Goal: Information Seeking & Learning: Learn about a topic

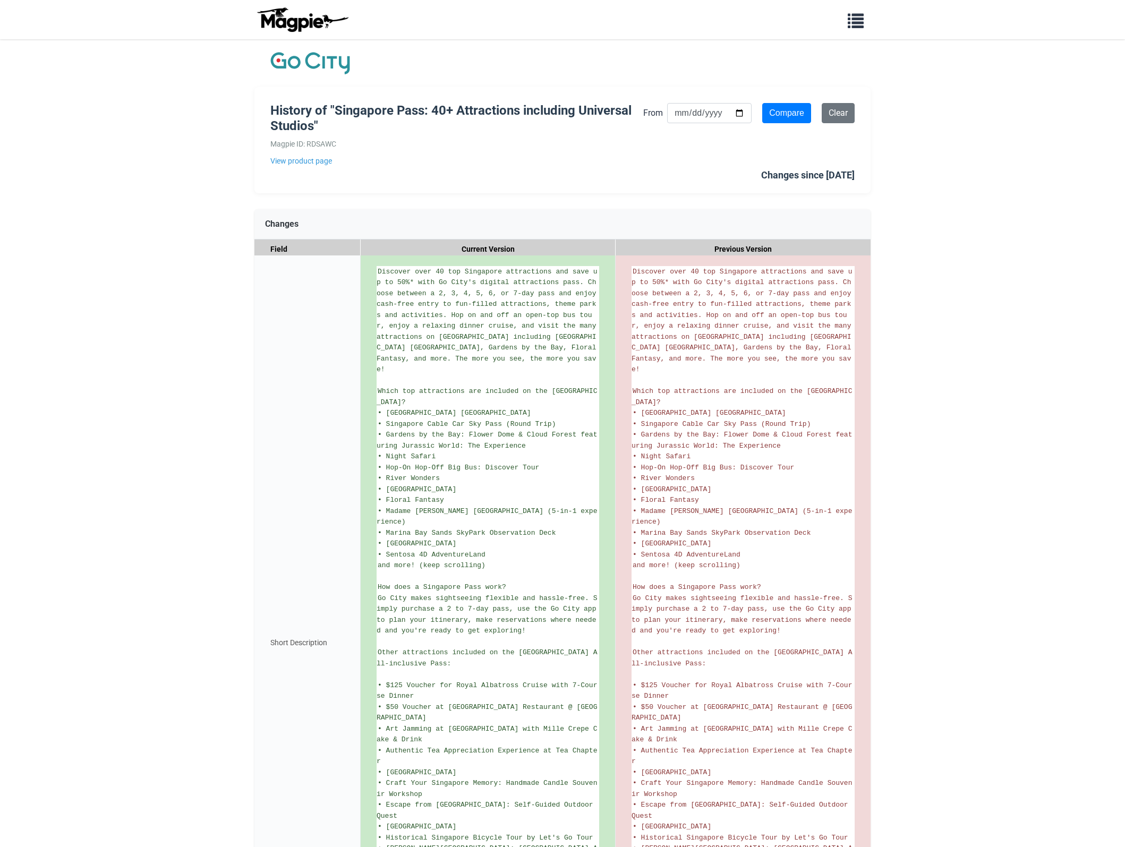
click at [307, 160] on link "View product page" at bounding box center [456, 161] width 373 height 12
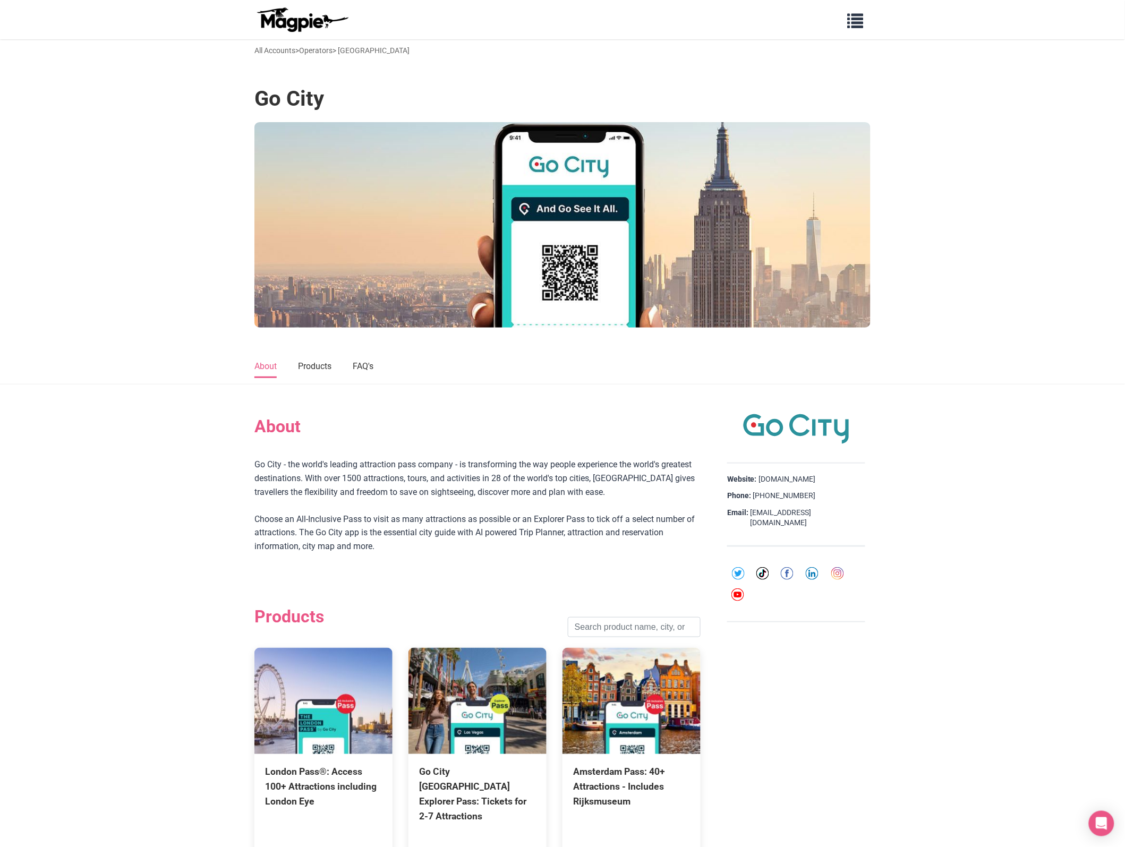
drag, startPoint x: 250, startPoint y: 468, endPoint x: 444, endPoint y: 551, distance: 211.3
click at [444, 551] on div "About Go City - the world's leading attraction pass company - is transforming t…" at bounding box center [563, 863] width 638 height 914
copy div "Go City - the world's leading attraction pass company - is transforming the way…"
drag, startPoint x: 849, startPoint y: 513, endPoint x: 752, endPoint y: 520, distance: 96.9
click at [752, 520] on div "Website: [DOMAIN_NAME] Phone: [PHONE_NUMBER] Email: [EMAIL_ADDRESS][DOMAIN_NAME]" at bounding box center [796, 505] width 138 height 83
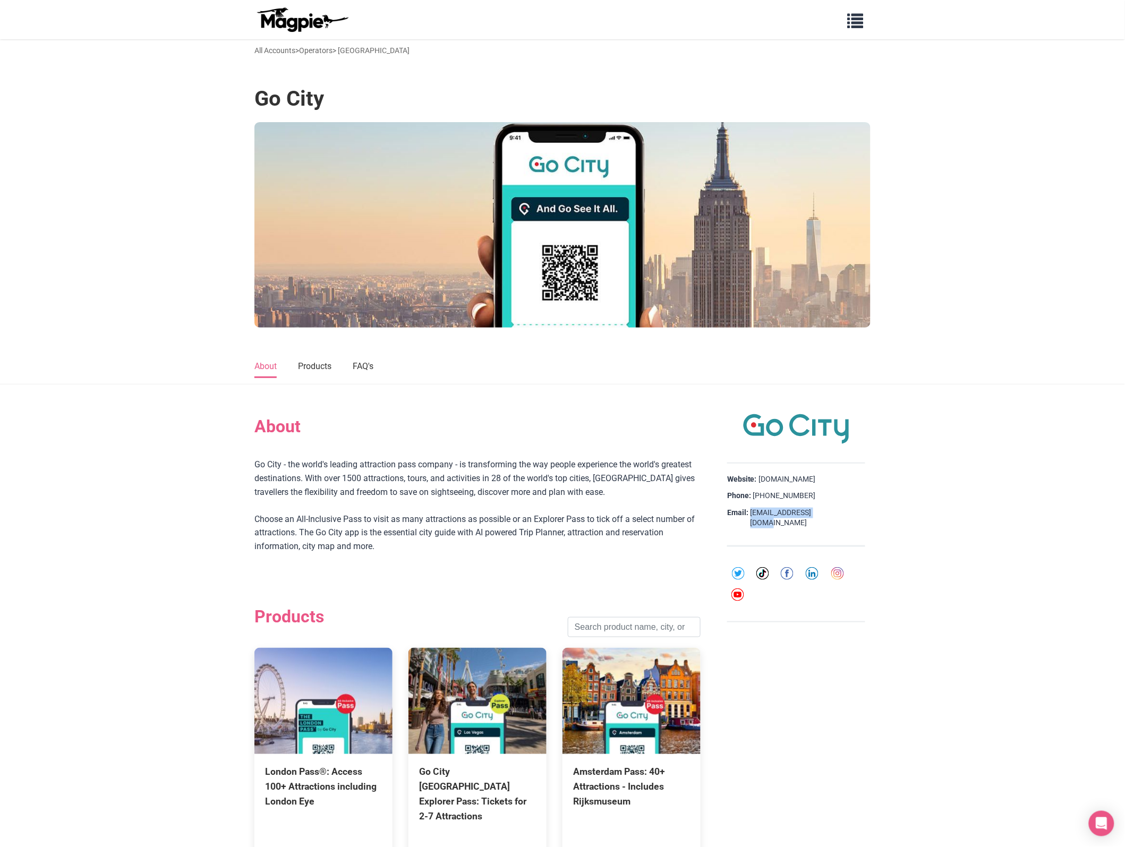
copy link "[EMAIL_ADDRESS][DOMAIN_NAME]"
drag, startPoint x: 803, startPoint y: 495, endPoint x: 785, endPoint y: 496, distance: 17.5
click at [785, 496] on div "Phone: [PHONE_NUMBER]" at bounding box center [796, 496] width 138 height 11
drag, startPoint x: 785, startPoint y: 496, endPoint x: 842, endPoint y: 495, distance: 56.9
click at [842, 495] on div "Phone: [PHONE_NUMBER]" at bounding box center [796, 496] width 138 height 11
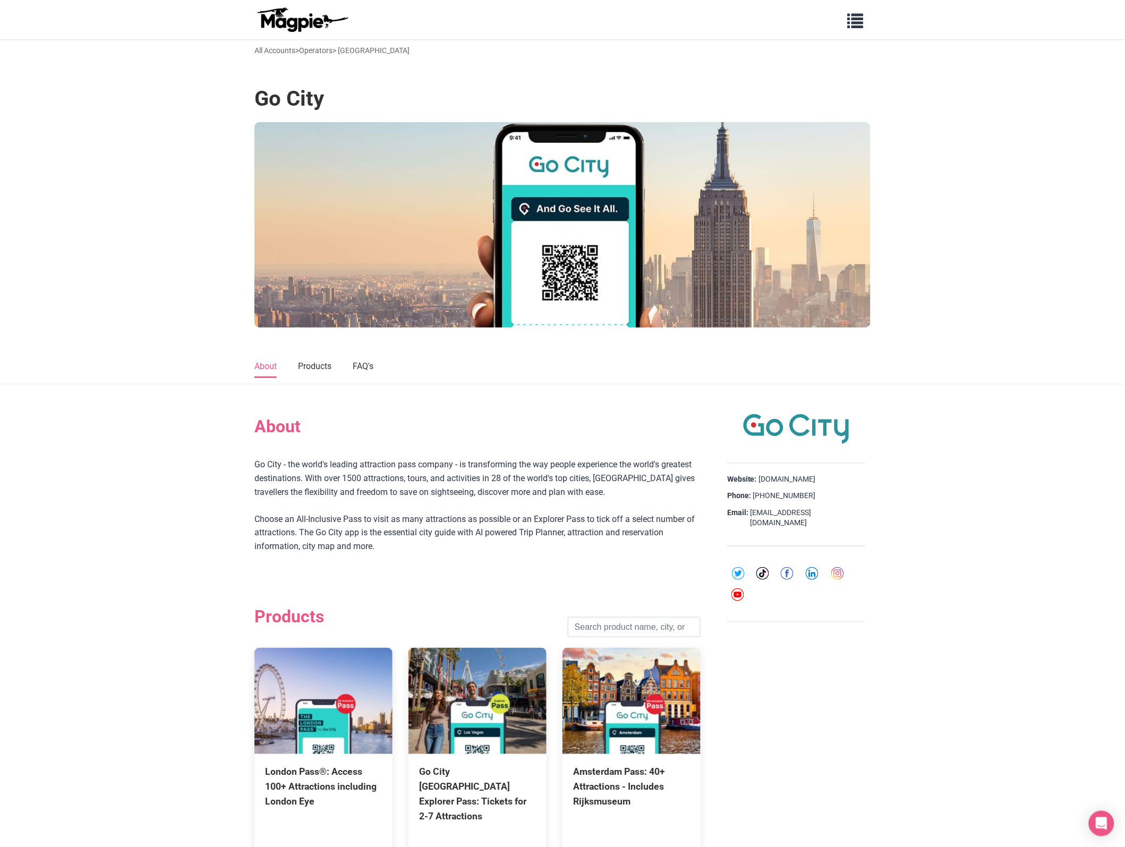
click at [809, 496] on div "Phone: [PHONE_NUMBER]" at bounding box center [796, 496] width 138 height 11
copy div "[PHONE_NUMBER]"
click at [606, 632] on input "search" at bounding box center [634, 627] width 133 height 20
click button "Search" at bounding box center [0, 0] width 0 height 0
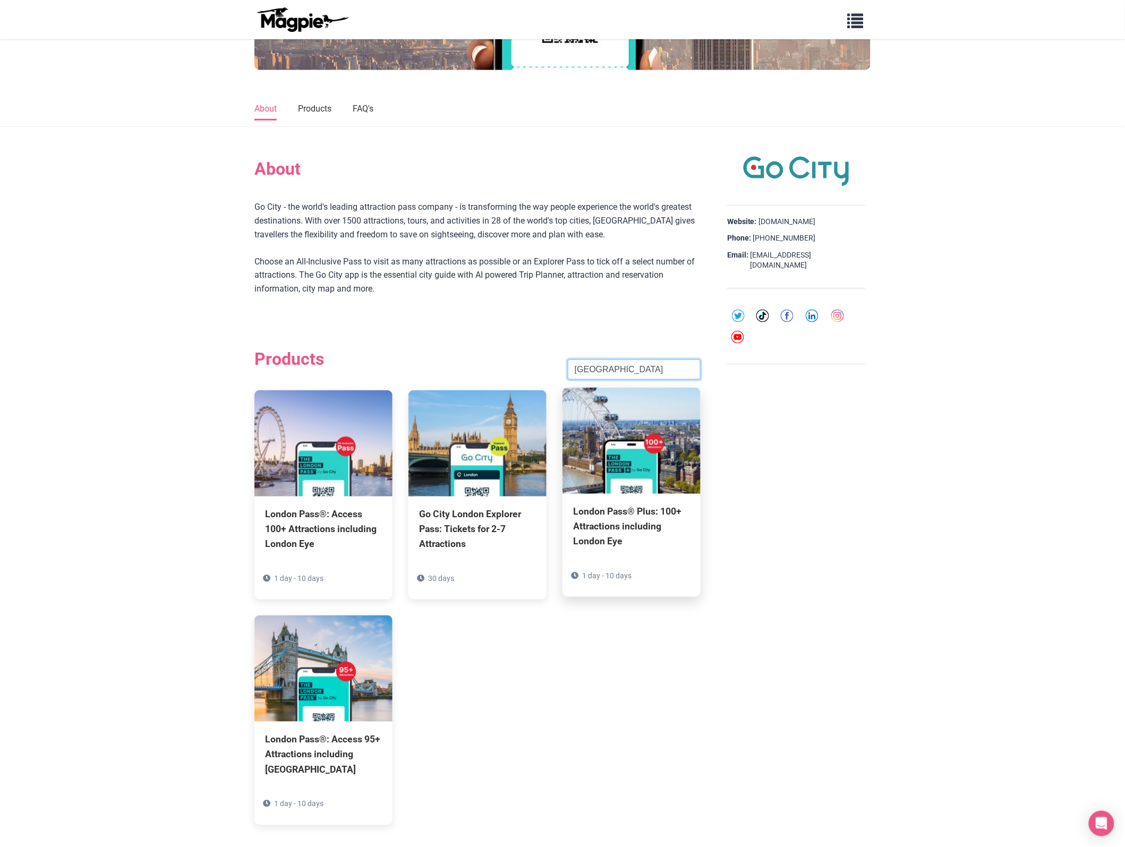
scroll to position [266, 0]
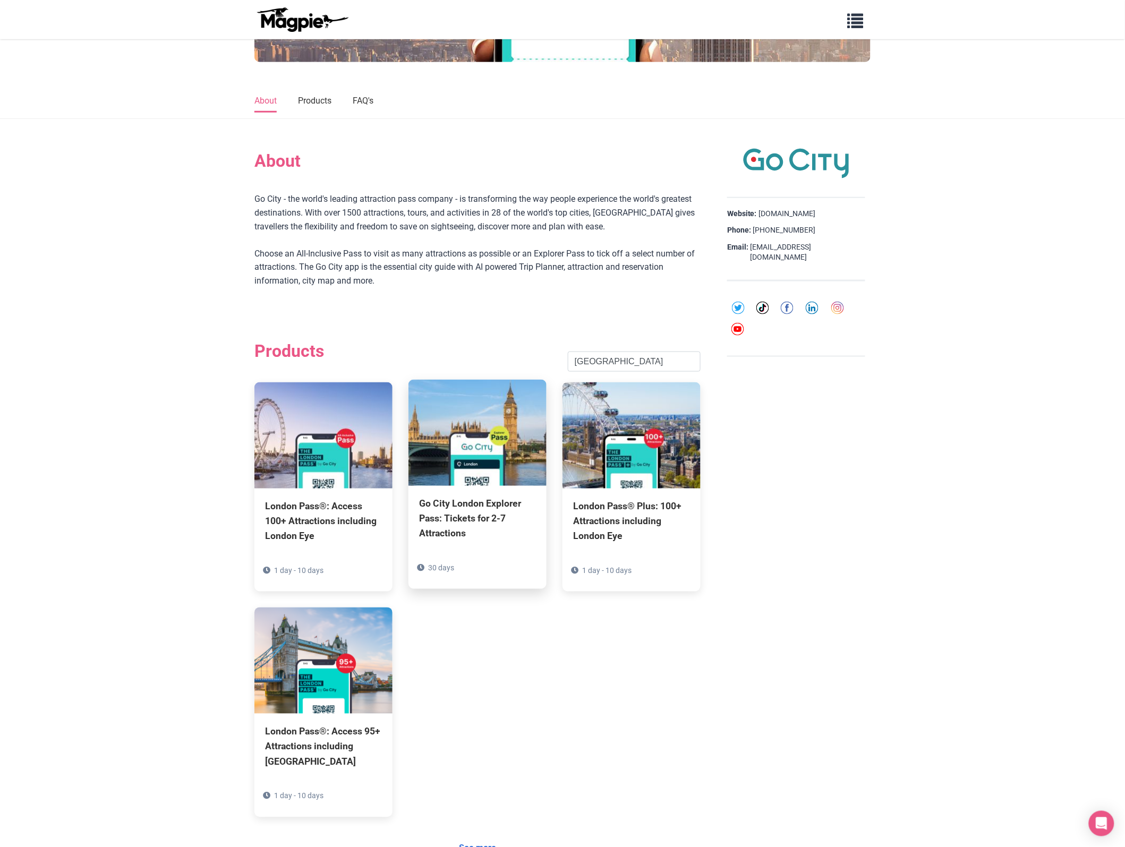
click at [466, 505] on div "Go City London Explorer Pass: Tickets for 2-7 Attractions" at bounding box center [477, 519] width 117 height 45
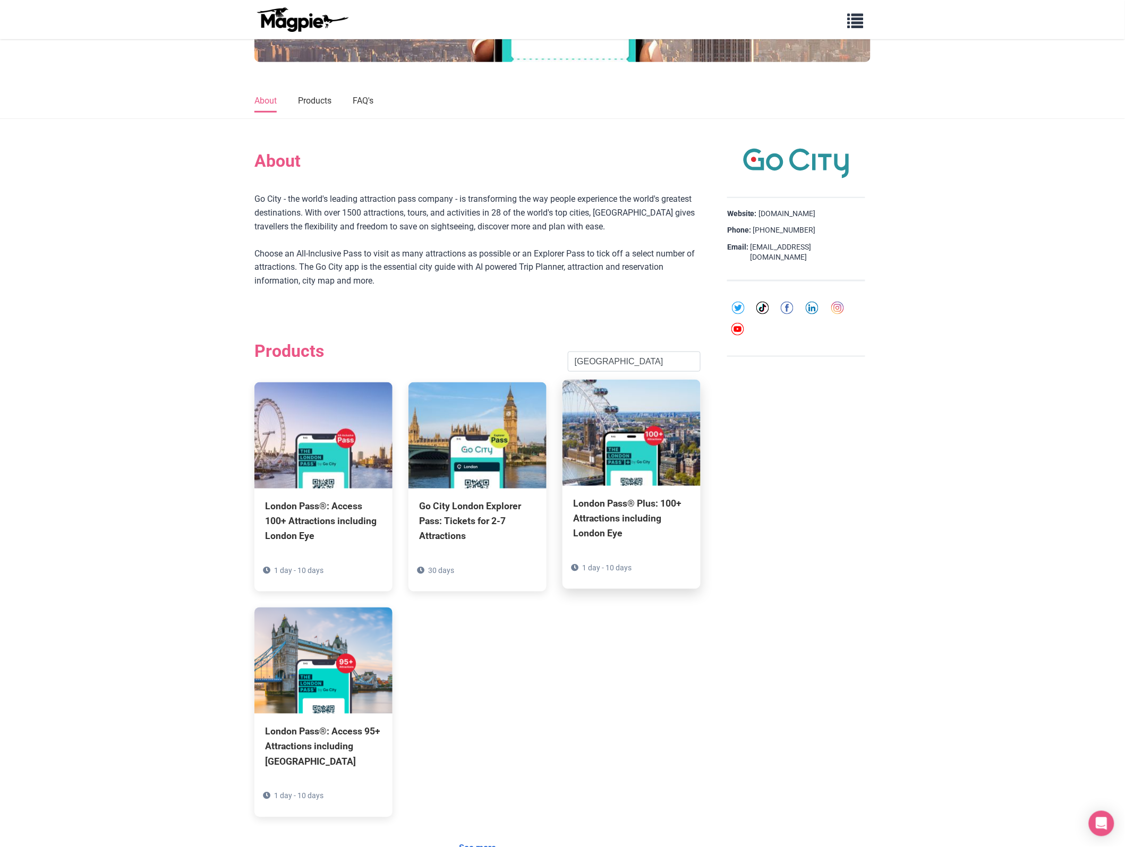
click at [643, 505] on div "London Pass® Plus: 100+ Attractions including London Eye" at bounding box center [631, 519] width 117 height 45
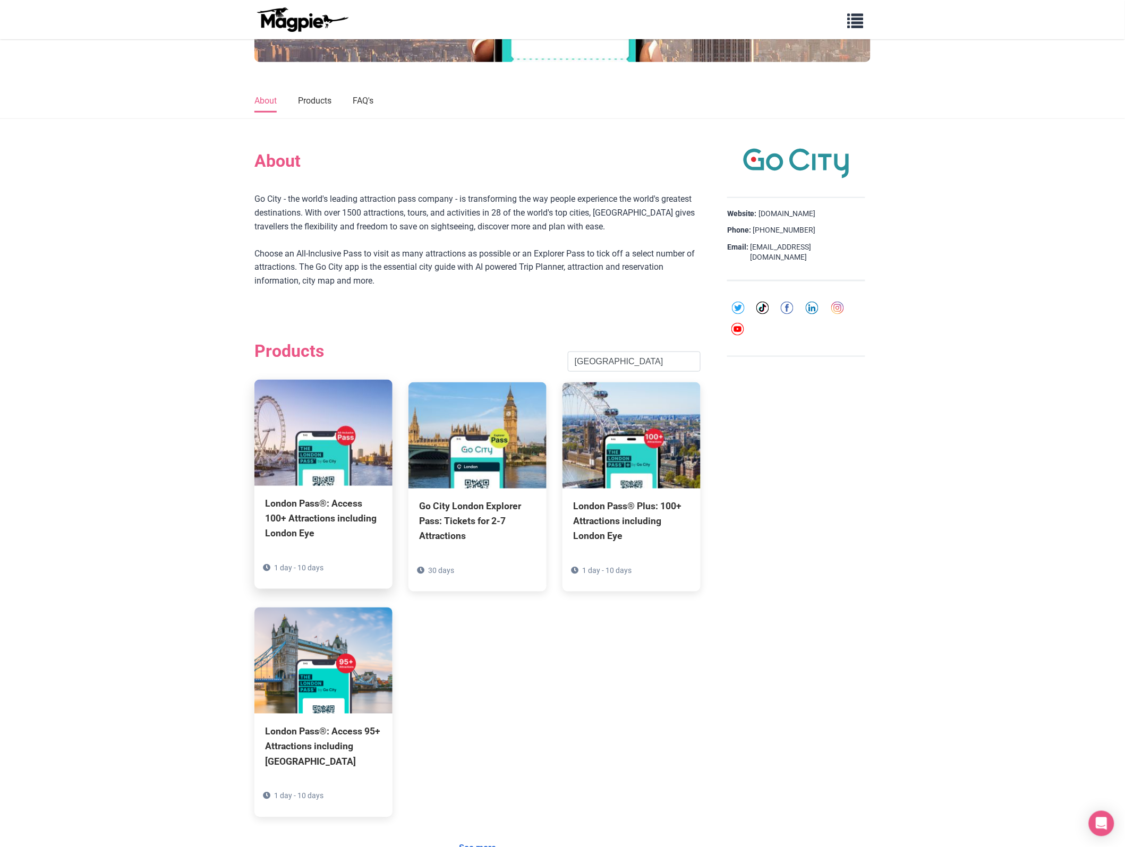
click at [325, 516] on div "London Pass®: Access 100+ Attractions including London Eye" at bounding box center [323, 519] width 117 height 45
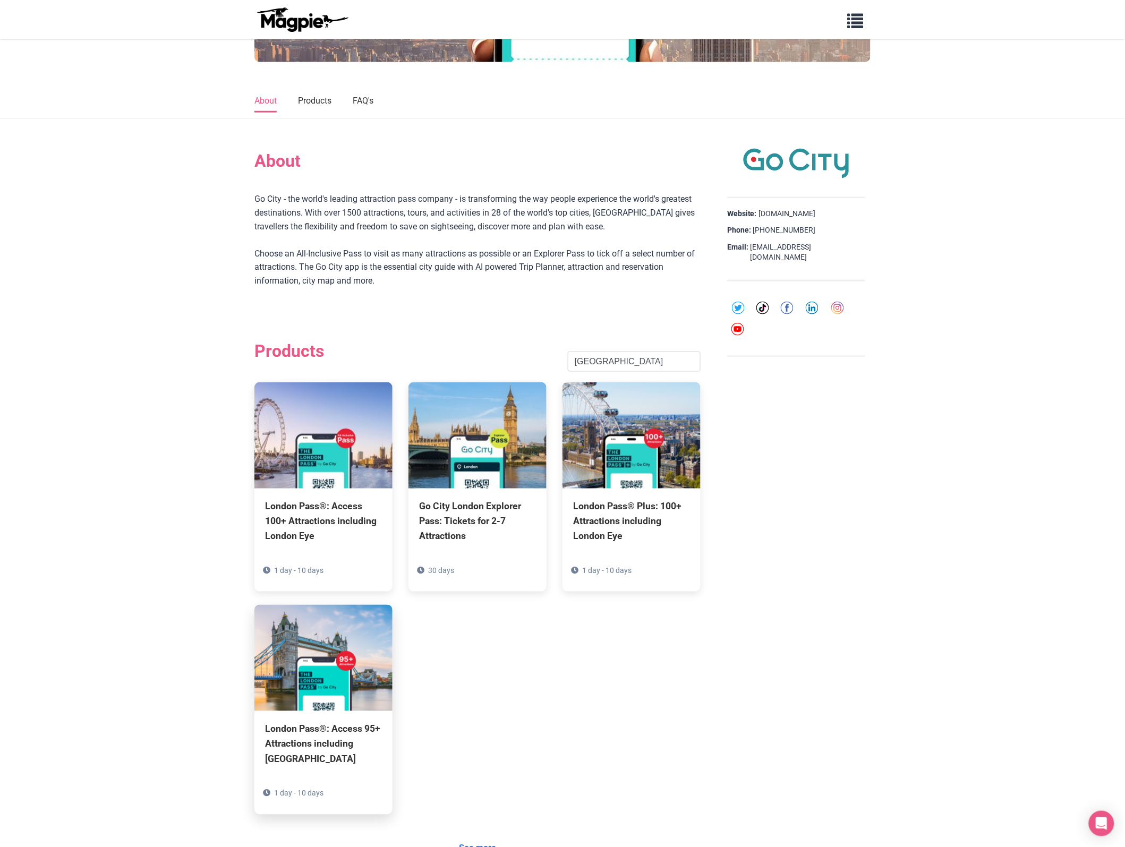
click at [303, 736] on div "London Pass®: Access 95+ Attractions including [GEOGRAPHIC_DATA]" at bounding box center [323, 744] width 117 height 45
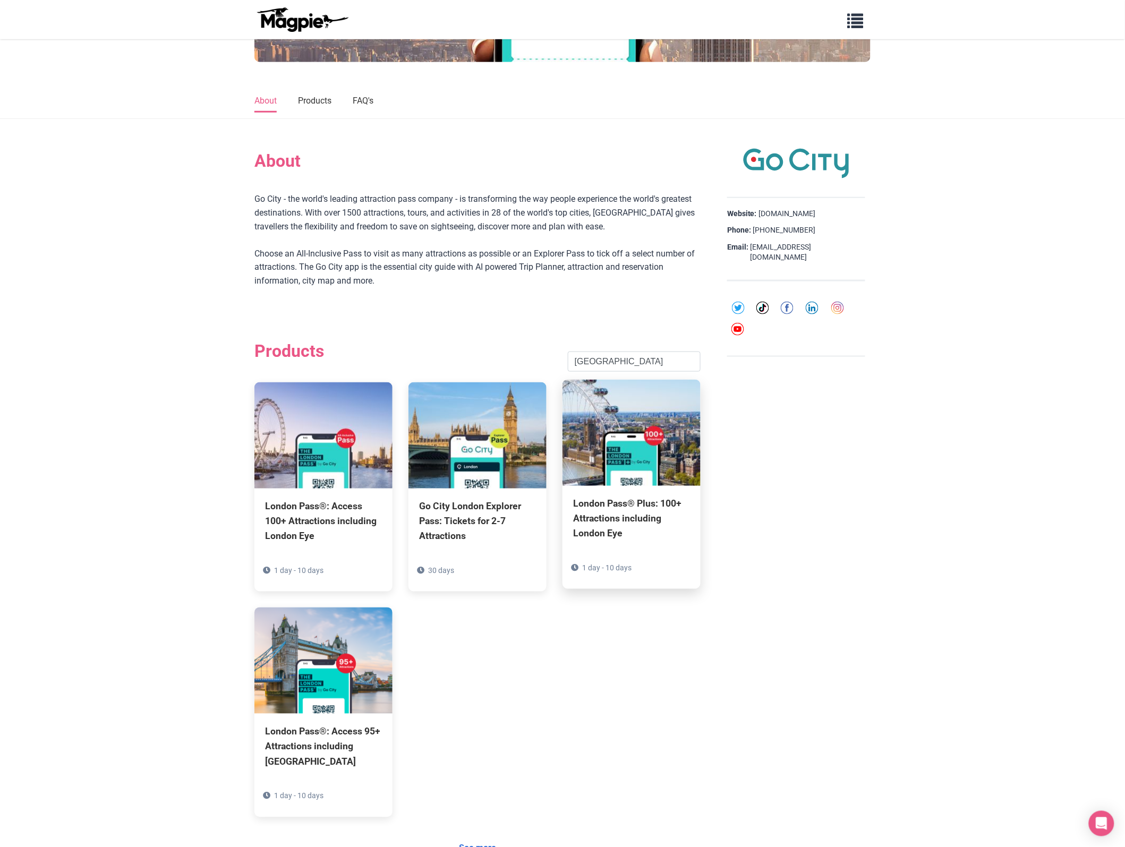
click at [639, 511] on div "London Pass® Plus: 100+ Attractions including London Eye" at bounding box center [631, 519] width 117 height 45
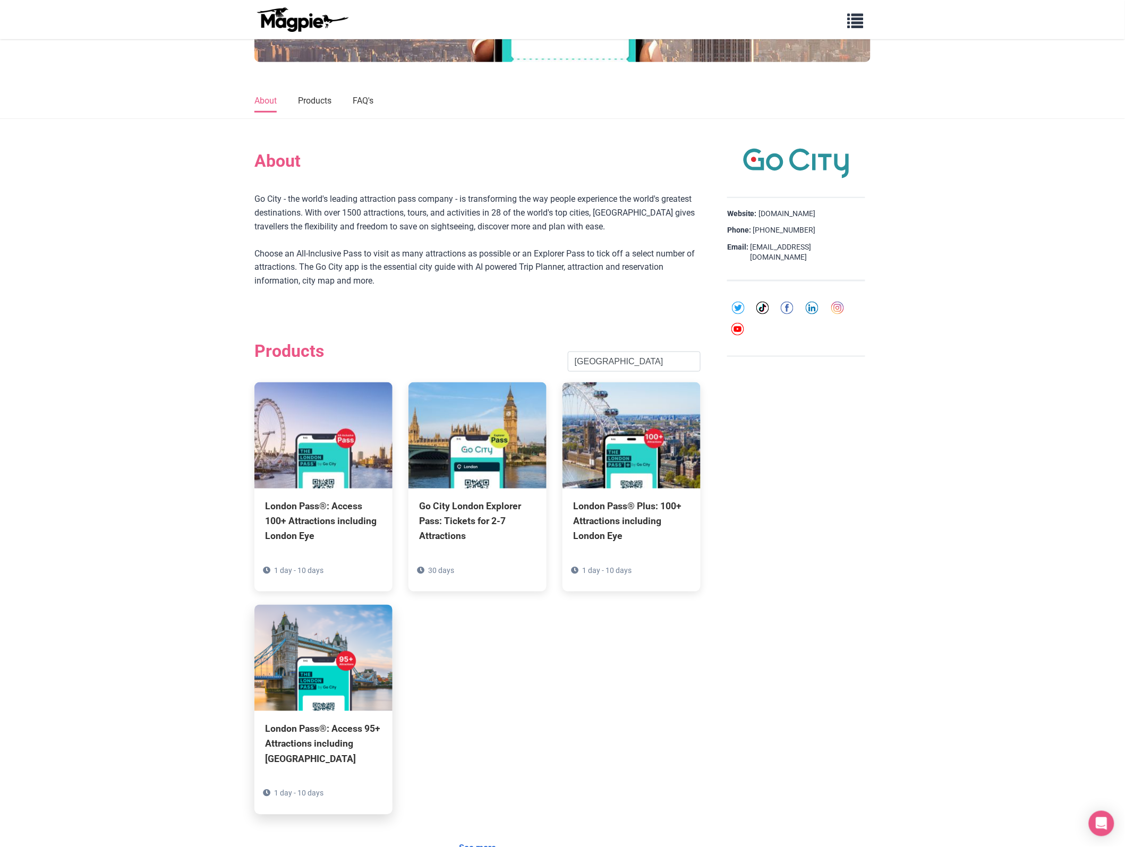
click at [307, 736] on div "London Pass®: Access 95+ Attractions including [GEOGRAPHIC_DATA]" at bounding box center [323, 744] width 117 height 45
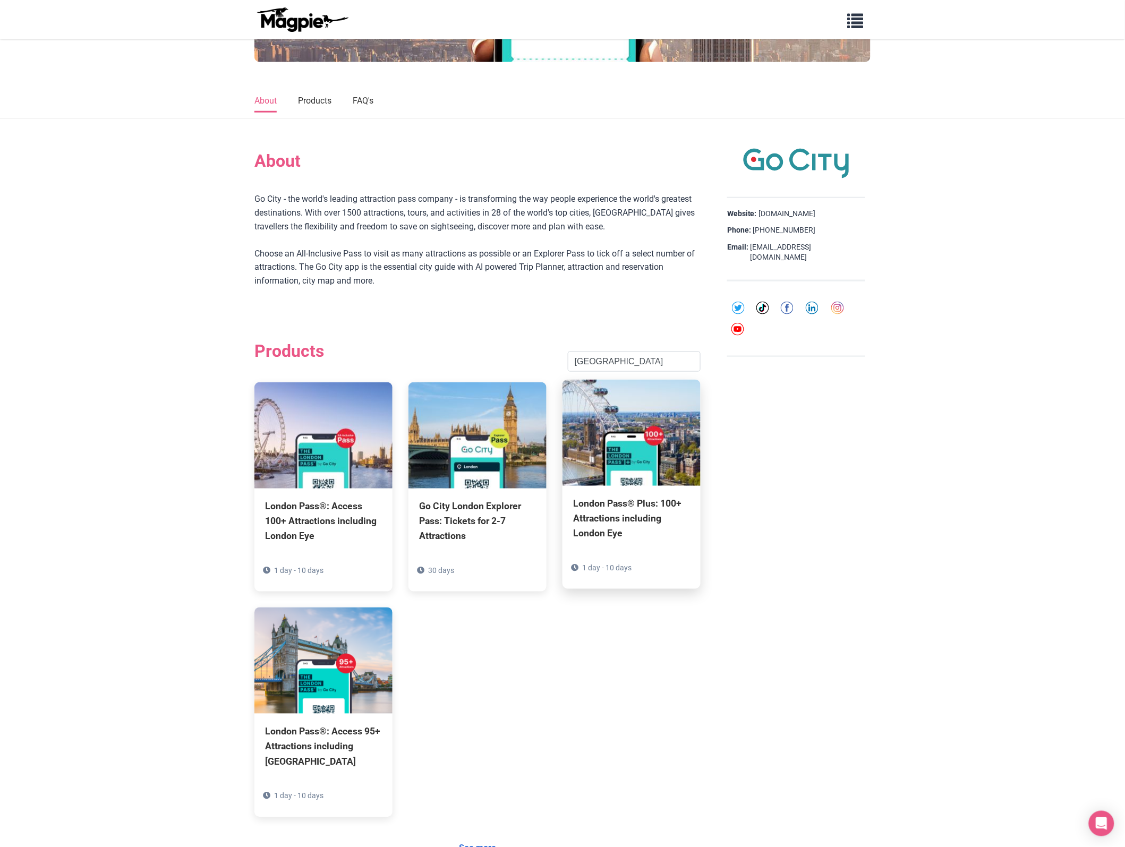
click at [627, 521] on div "London Pass® Plus: 100+ Attractions including London Eye" at bounding box center [631, 519] width 117 height 45
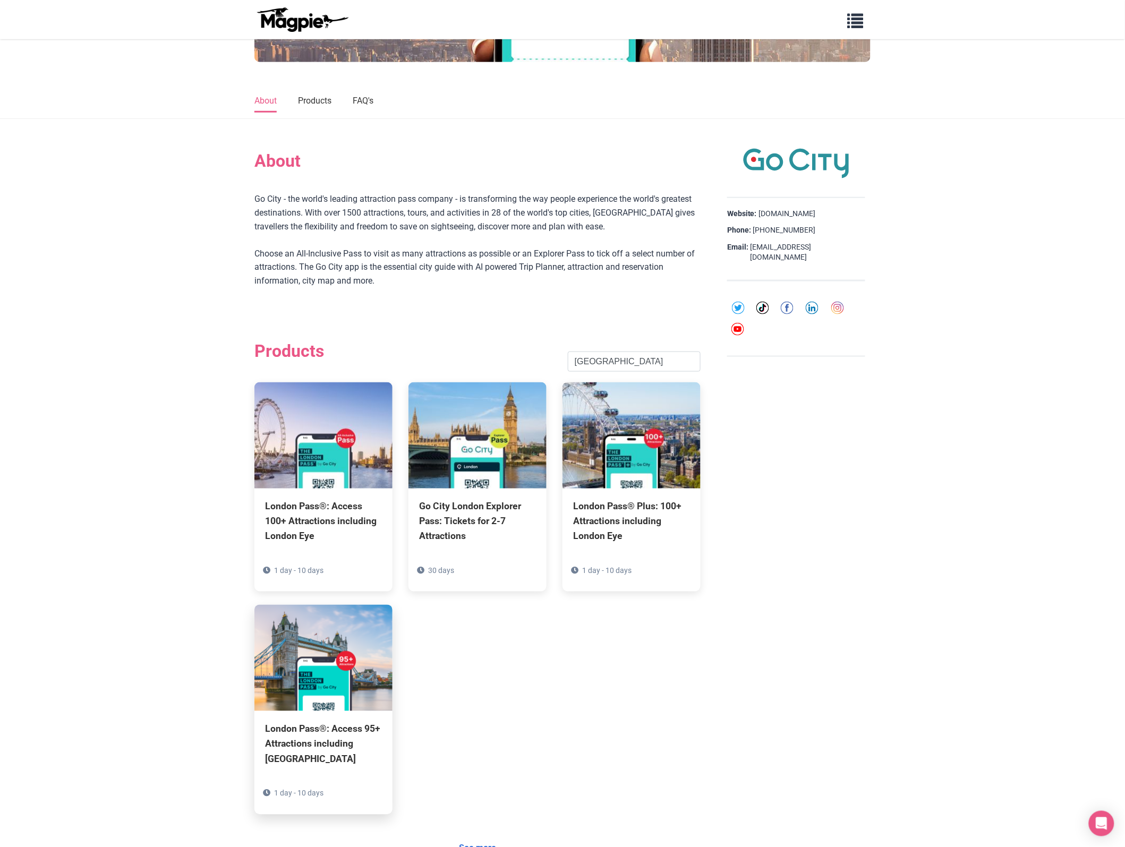
click at [307, 733] on div "London Pass®: Access 95+ Attractions including [GEOGRAPHIC_DATA]" at bounding box center [323, 744] width 117 height 45
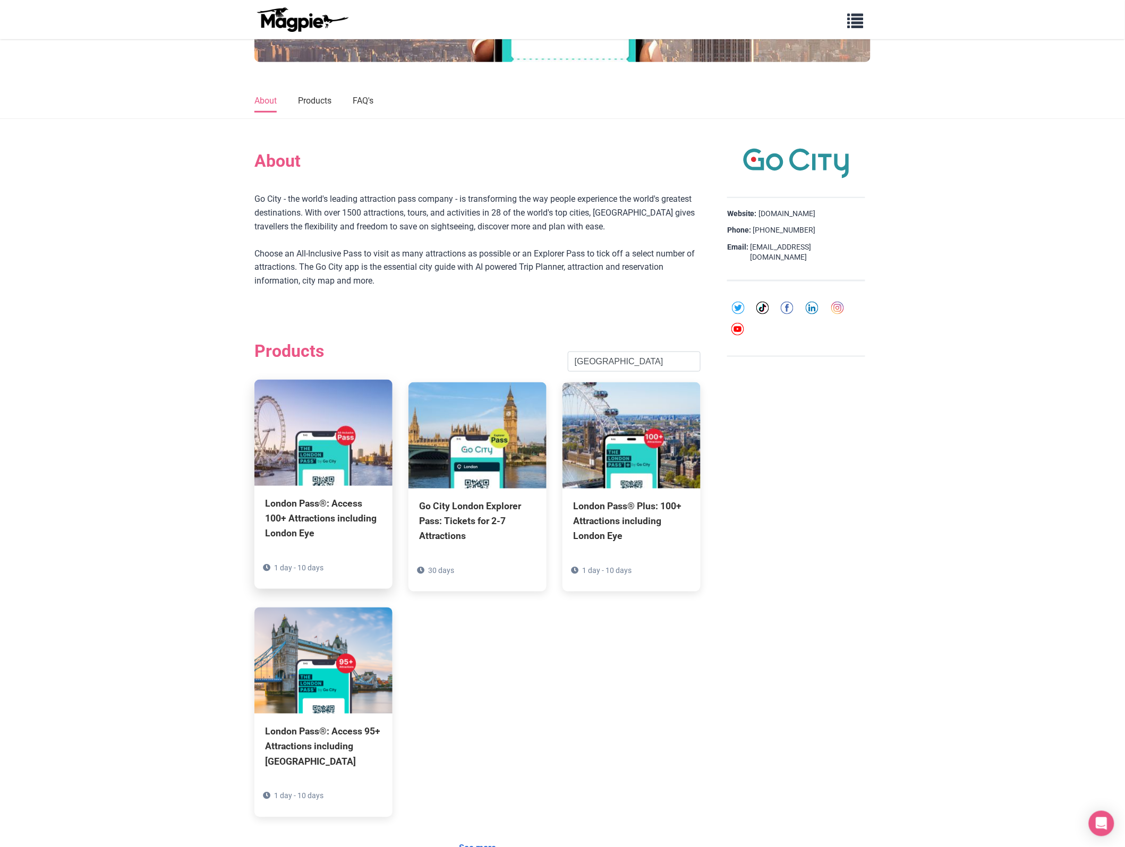
click at [291, 506] on div "London Pass®: Access 100+ Attractions including London Eye" at bounding box center [323, 519] width 117 height 45
drag, startPoint x: 821, startPoint y: 227, endPoint x: 812, endPoint y: 231, distance: 10.5
click at [812, 231] on div "Phone: [PHONE_NUMBER]" at bounding box center [796, 230] width 138 height 11
drag, startPoint x: 847, startPoint y: 250, endPoint x: 748, endPoint y: 253, distance: 99.4
click at [748, 253] on div "Website: [DOMAIN_NAME] Phone: [PHONE_NUMBER] Email: [EMAIL_ADDRESS][DOMAIN_NAME]" at bounding box center [796, 239] width 138 height 83
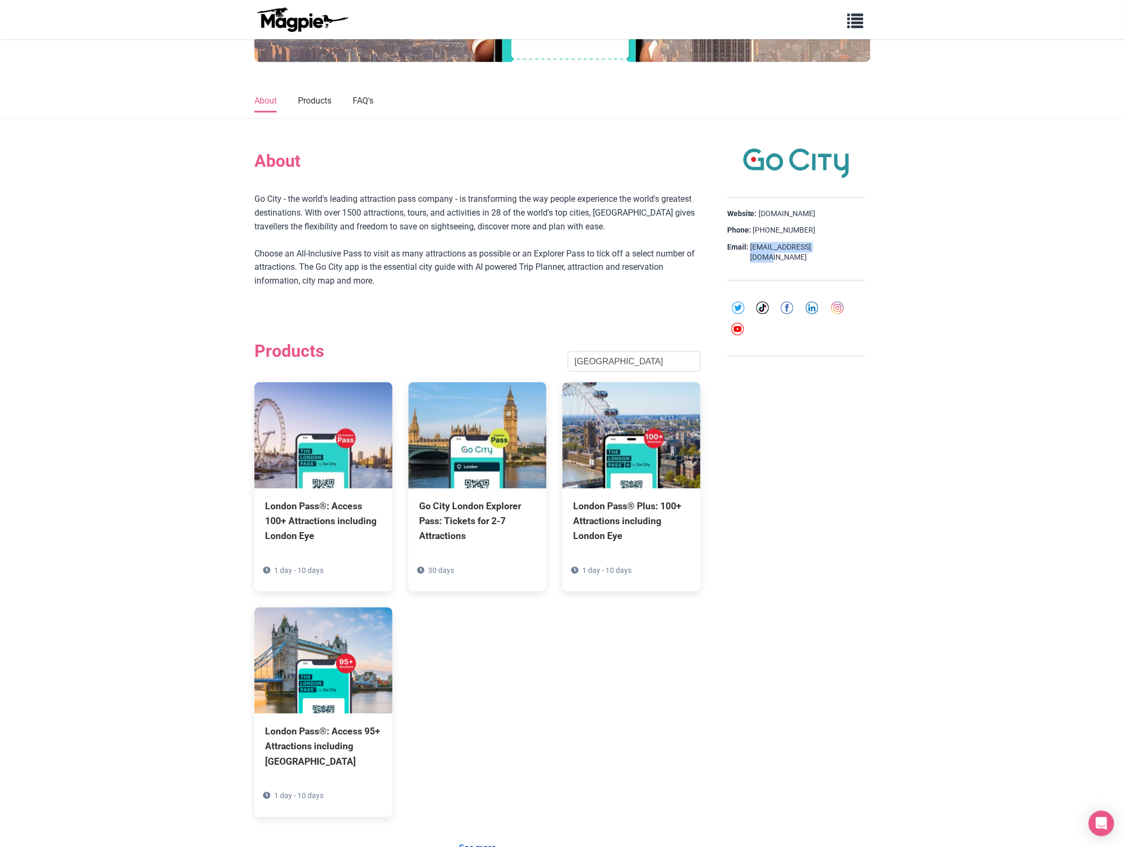
copy div "[EMAIL_ADDRESS][DOMAIN_NAME]"
drag, startPoint x: 756, startPoint y: 226, endPoint x: 811, endPoint y: 230, distance: 54.8
click at [811, 230] on div "Phone: [PHONE_NUMBER]" at bounding box center [796, 230] width 138 height 11
copy div "[PHONE_NUMBER]"
drag, startPoint x: 436, startPoint y: 285, endPoint x: 250, endPoint y: 200, distance: 204.7
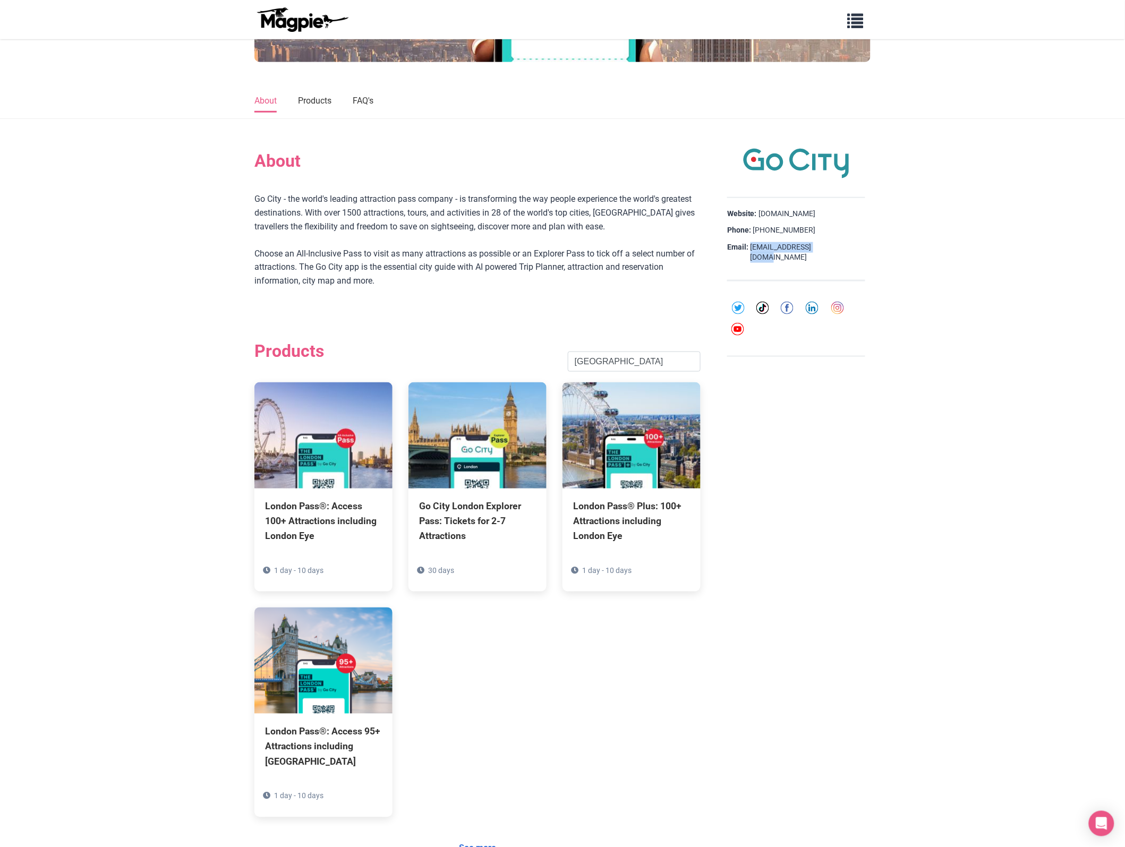
click at [250, 200] on div "About Go City - the world's leading attraction pass company - is transforming t…" at bounding box center [563, 575] width 638 height 870
copy div "Go City - the world's leading attraction pass company - is transforming the way…"
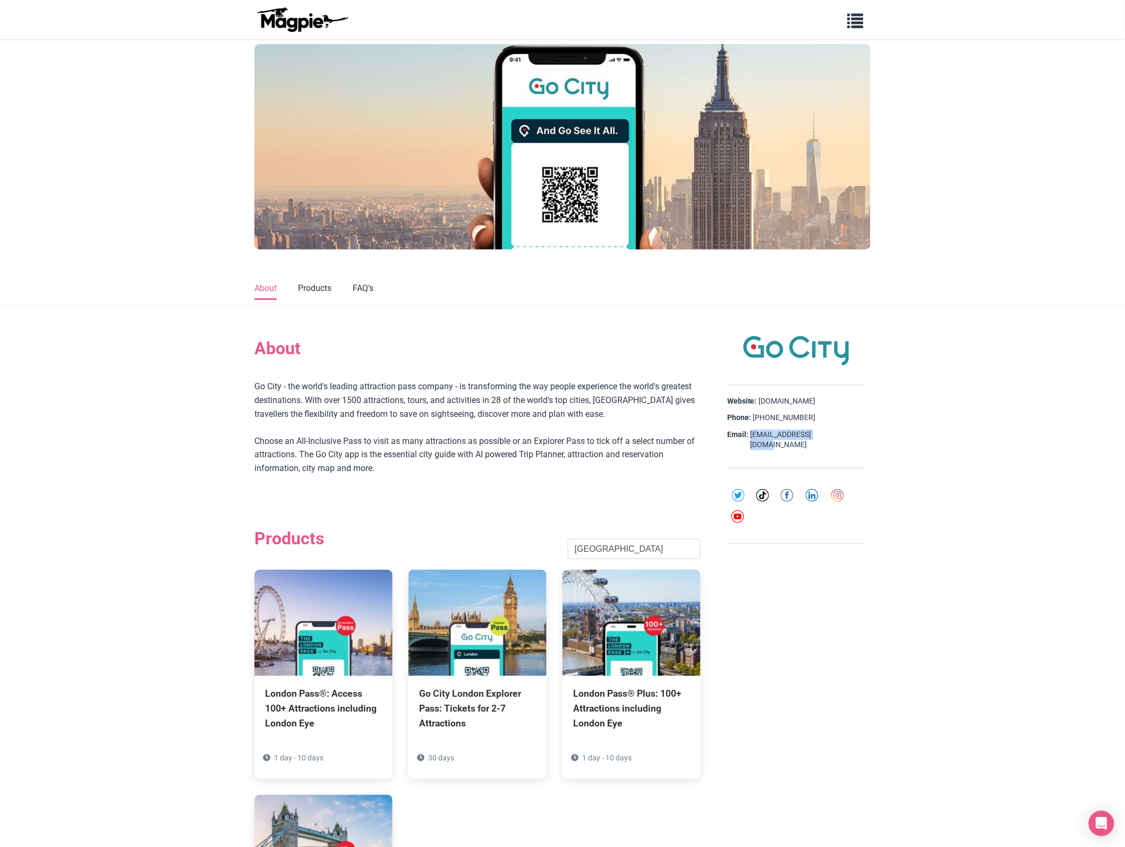
scroll to position [0, 0]
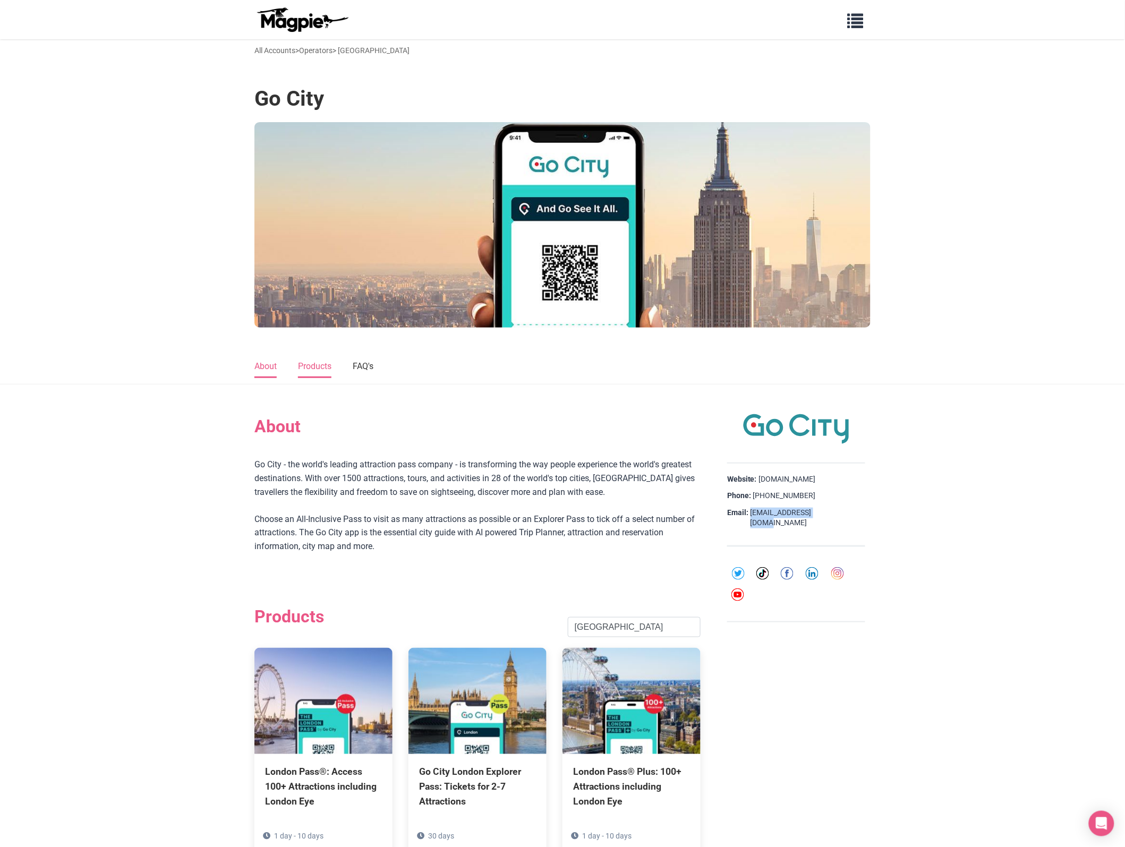
click at [315, 365] on link "Products" at bounding box center [314, 367] width 33 height 22
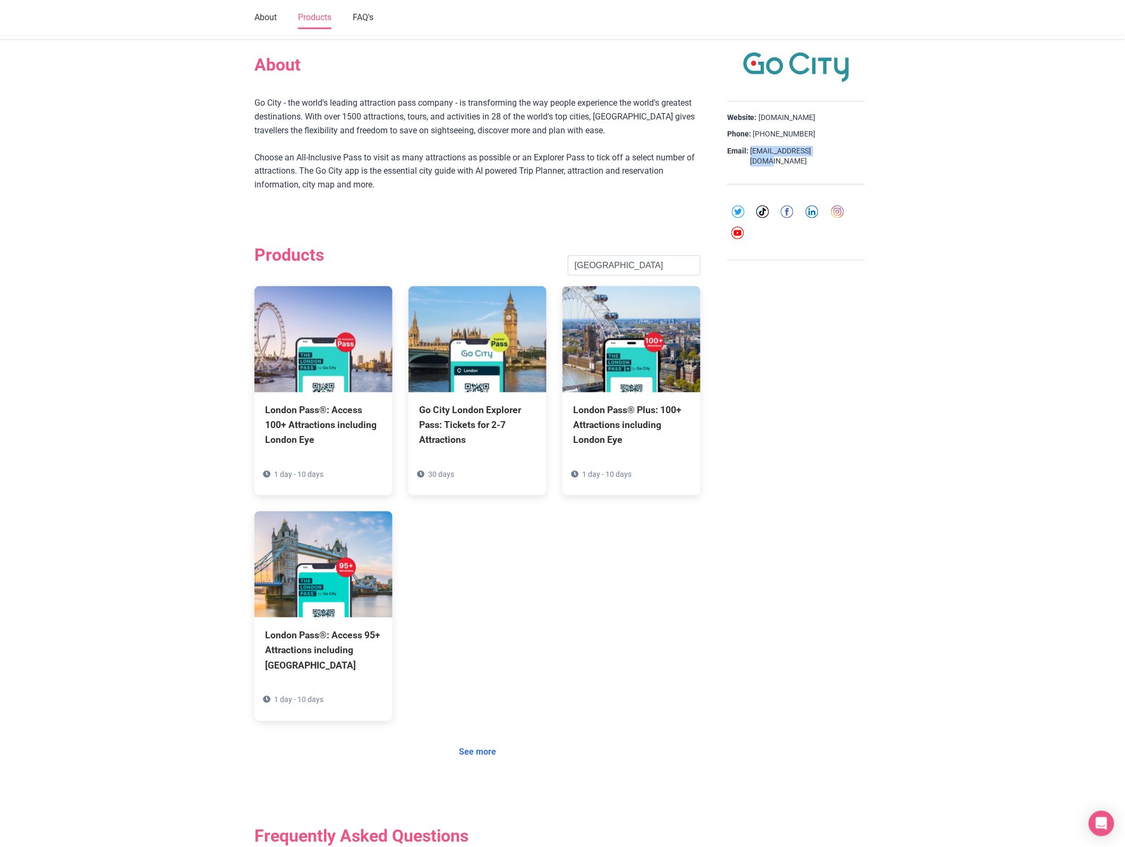
scroll to position [361, 0]
drag, startPoint x: 639, startPoint y: 263, endPoint x: 519, endPoint y: 263, distance: 120.1
click at [519, 263] on div "Products [GEOGRAPHIC_DATA] Search" at bounding box center [477, 265] width 446 height 41
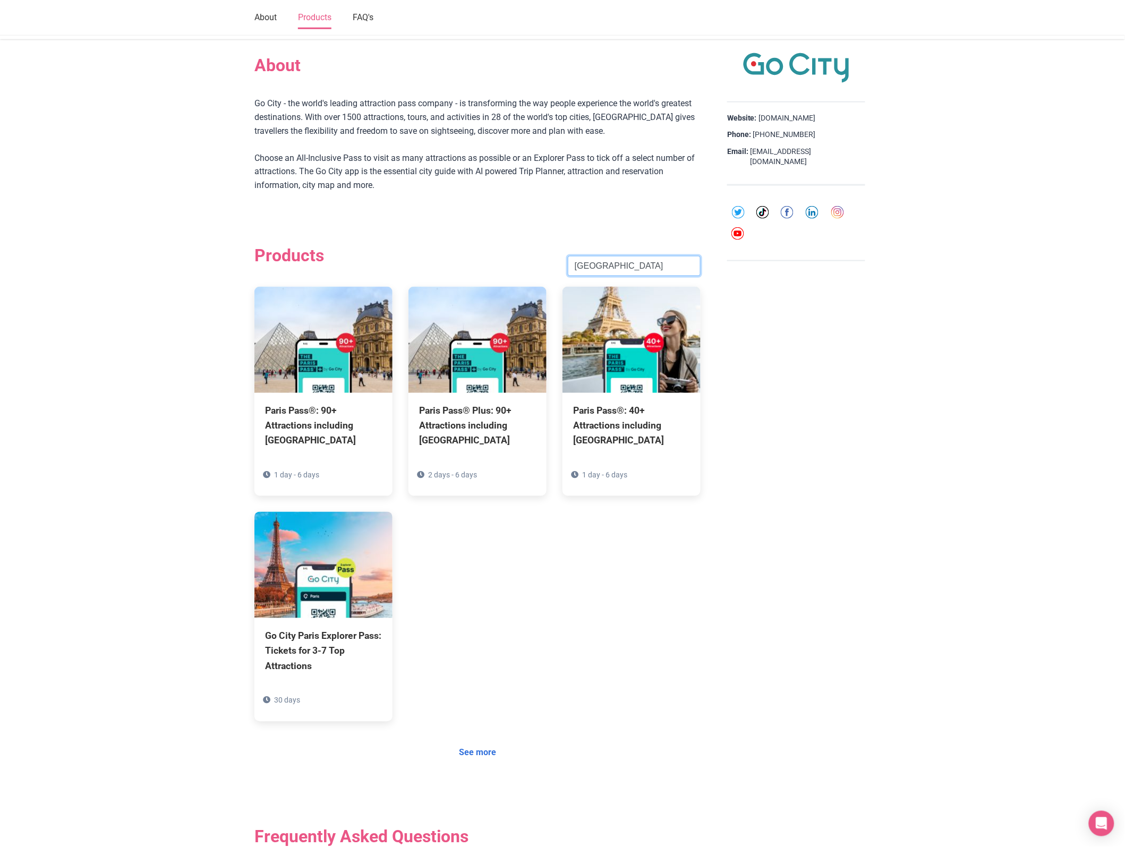
type input "[GEOGRAPHIC_DATA]"
click button "Search" at bounding box center [0, 0] width 0 height 0
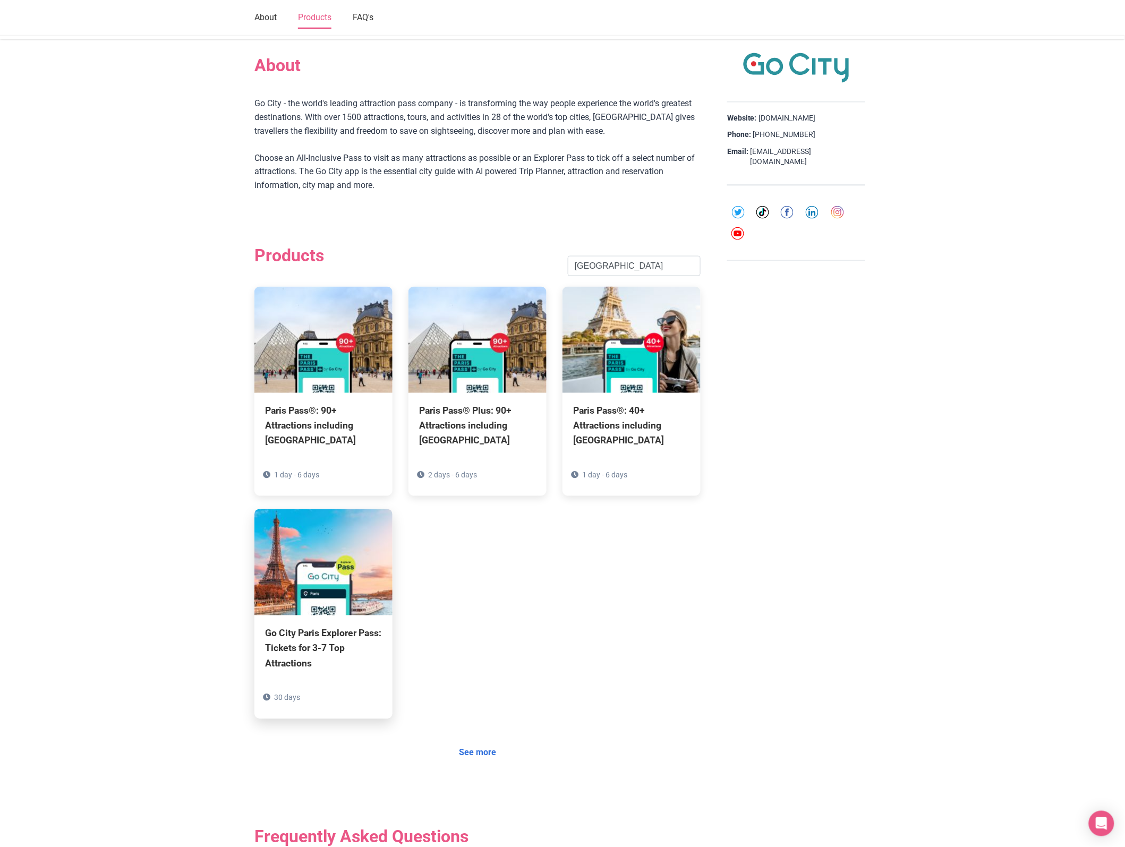
click at [309, 639] on div "Go City Paris Explorer Pass: Tickets for 3-7 Top Attractions" at bounding box center [323, 648] width 117 height 45
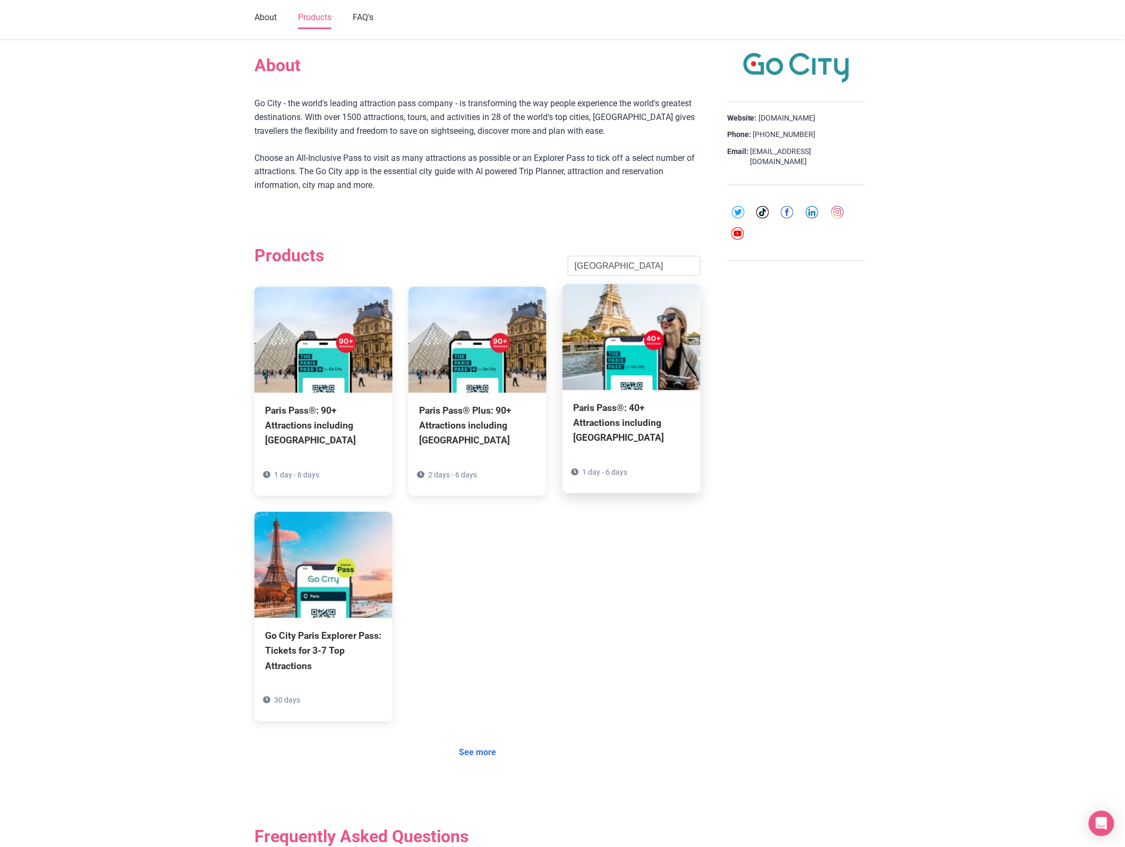
click at [623, 349] on img at bounding box center [632, 337] width 138 height 106
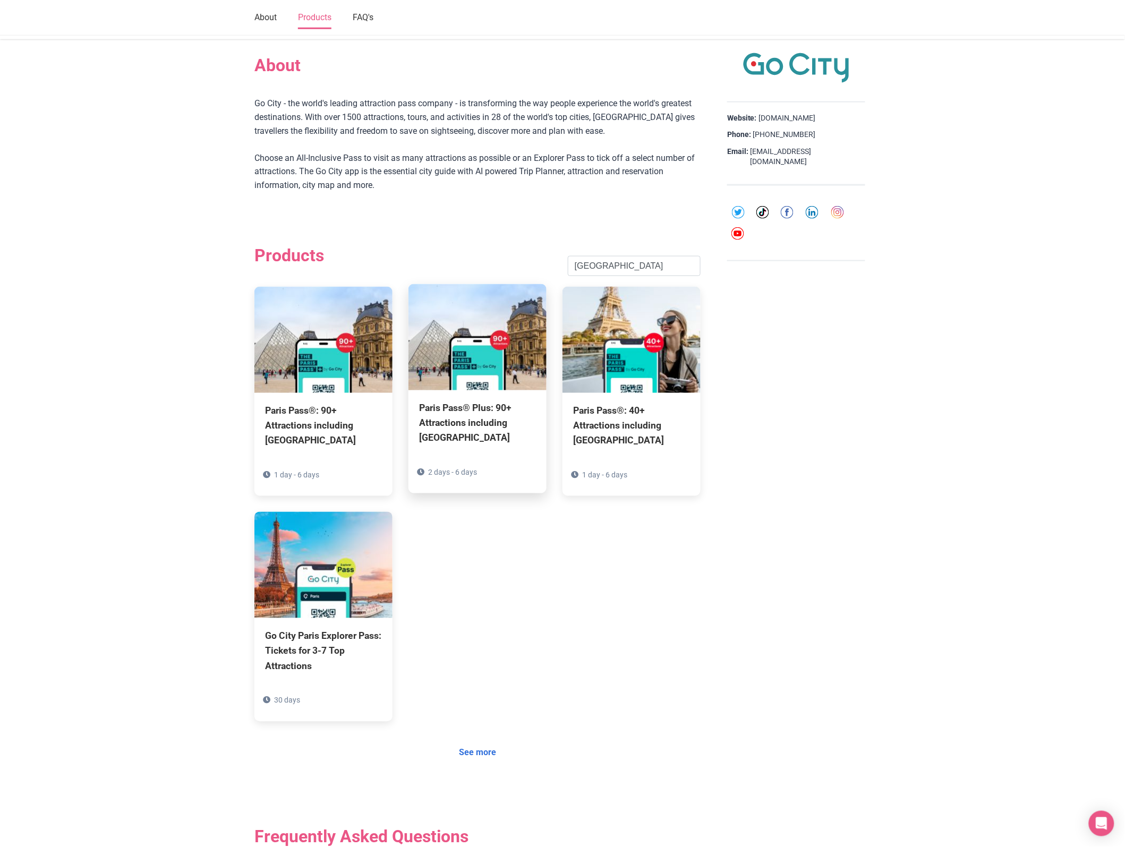
click at [460, 408] on div "Paris Pass® Plus: 90+ Attractions including [GEOGRAPHIC_DATA]" at bounding box center [477, 423] width 117 height 45
